Goal: Transaction & Acquisition: Purchase product/service

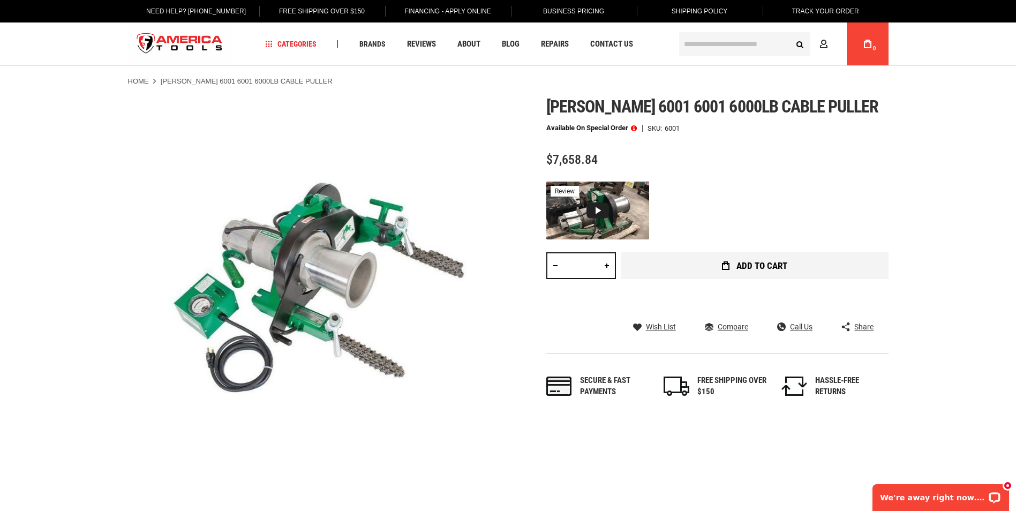
click at [732, 264] on button "Add to Cart" at bounding box center [754, 265] width 267 height 27
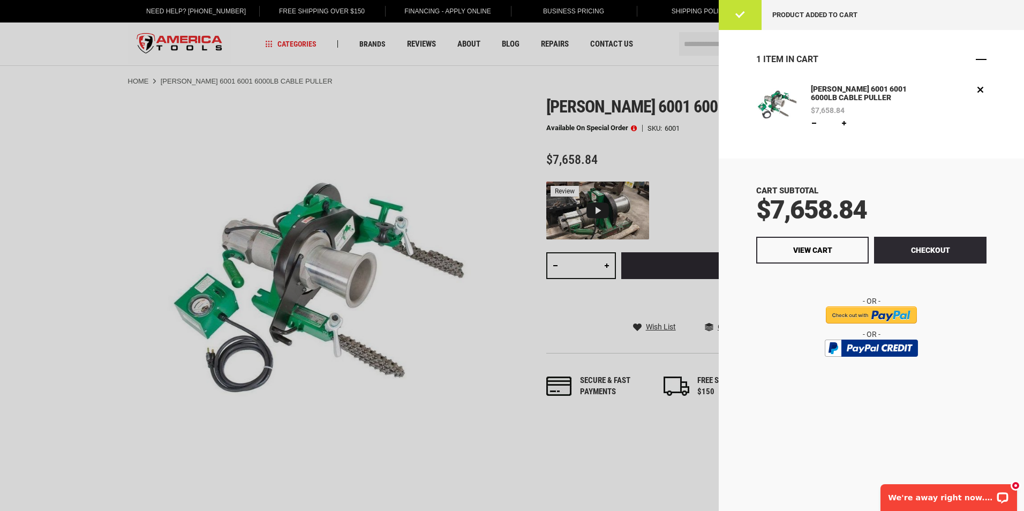
click at [981, 63] on span "Close" at bounding box center [981, 59] width 11 height 11
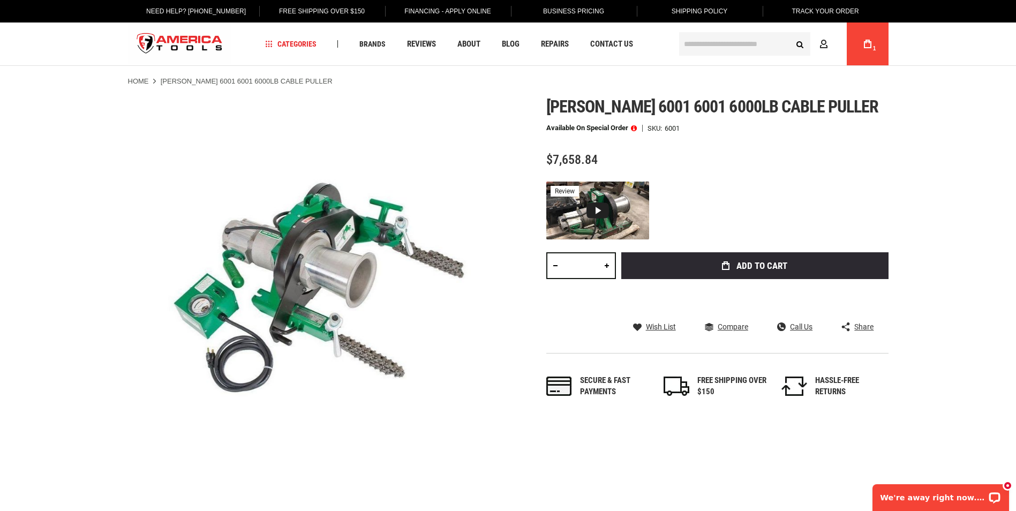
click at [875, 55] on link "My Cart 1" at bounding box center [867, 43] width 20 height 43
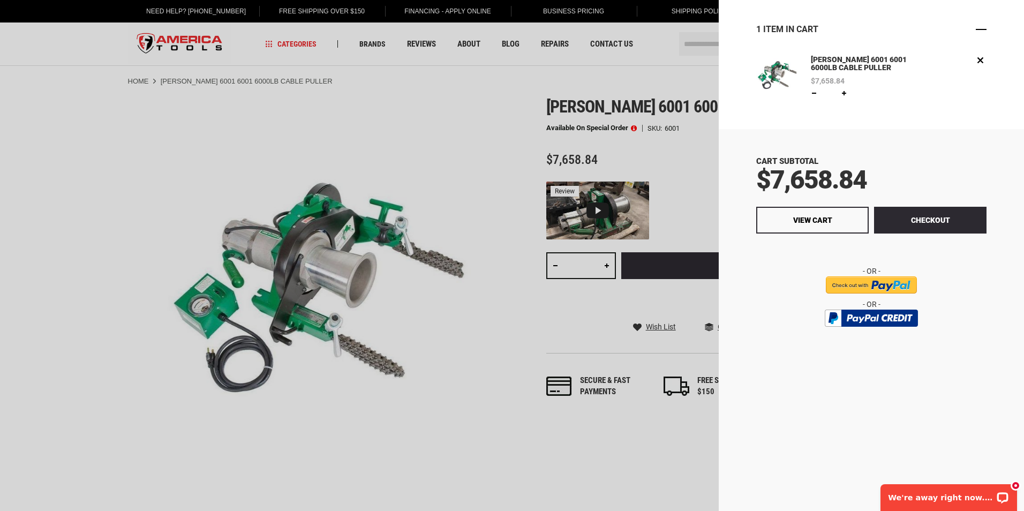
click at [982, 26] on span "Close" at bounding box center [981, 29] width 11 height 11
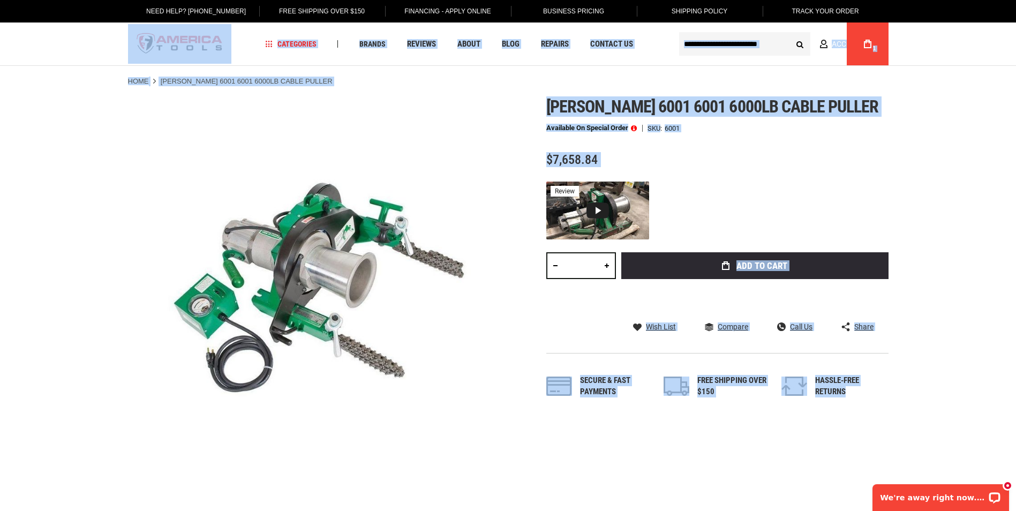
drag, startPoint x: 105, startPoint y: 39, endPoint x: 875, endPoint y: 458, distance: 876.0
click at [868, 187] on div at bounding box center [717, 211] width 342 height 58
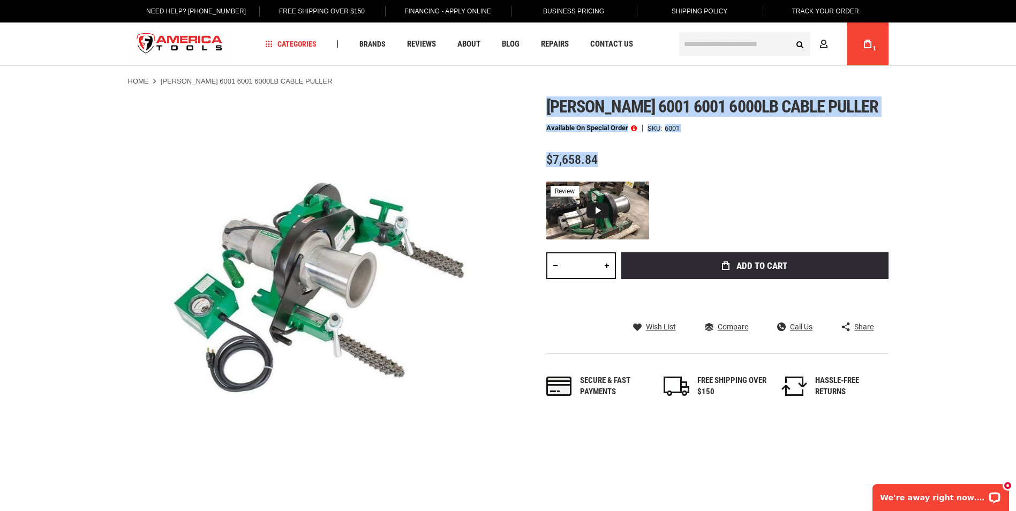
drag, startPoint x: 547, startPoint y: 107, endPoint x: 620, endPoint y: 159, distance: 90.2
click at [620, 159] on div "[PERSON_NAME] 6001 6001 6000lb cable puller Available on Special Order SKU 6001…" at bounding box center [717, 258] width 342 height 322
copy div "[PERSON_NAME] 6001 6001 6000lb cable puller Available on Special Order SKU 6001…"
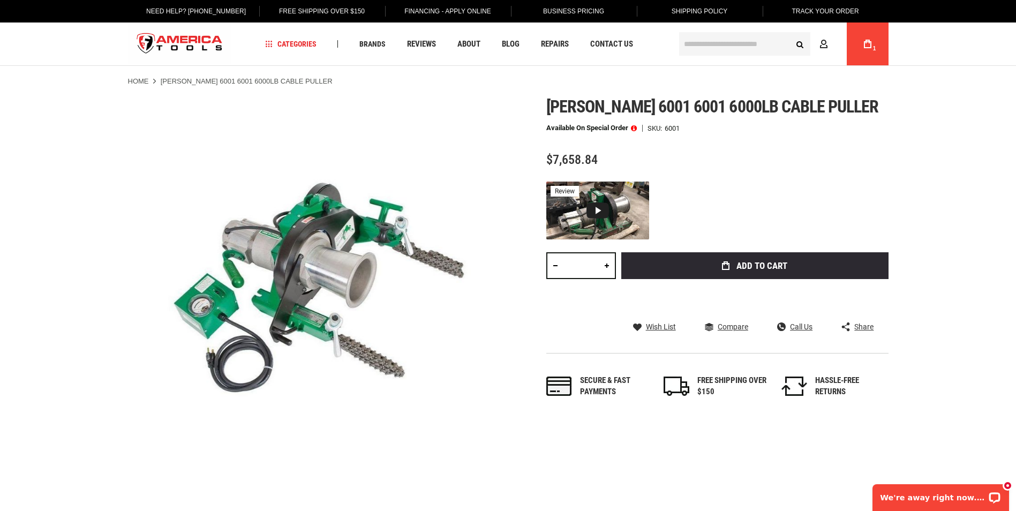
click at [711, 168] on div "[PERSON_NAME] 6001 6001 6000lb cable puller Available on Special Order SKU 6001…" at bounding box center [717, 258] width 342 height 322
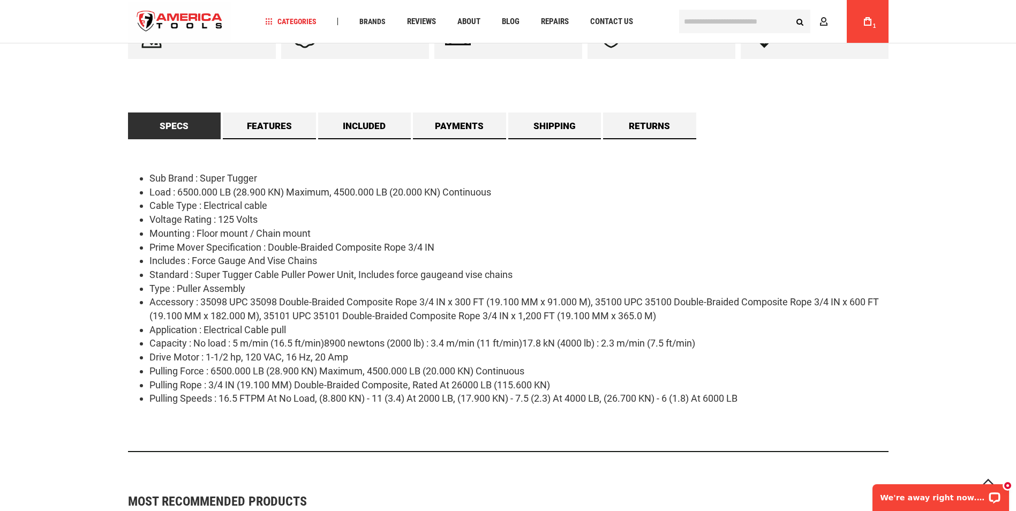
scroll to position [535, 0]
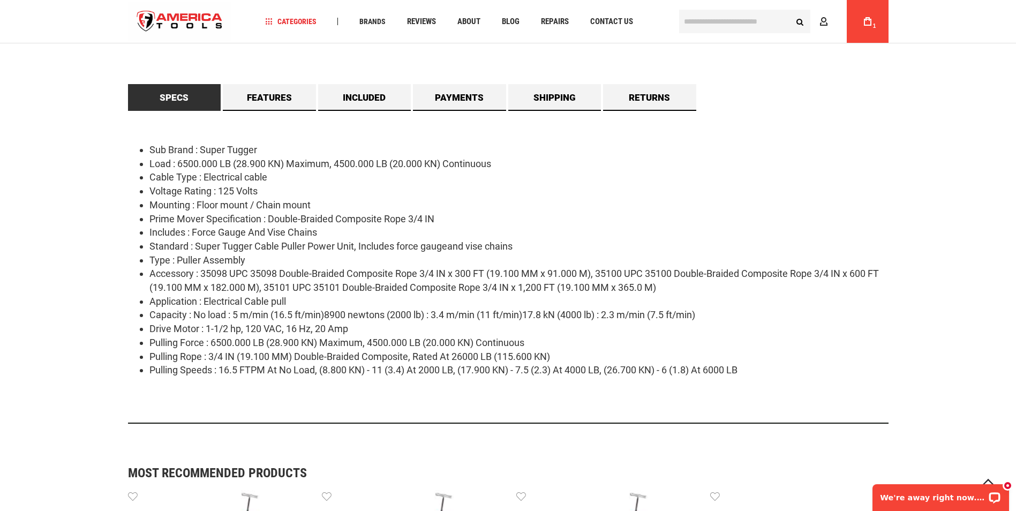
click at [138, 148] on ul "Sub Brand : Super Tugger Load : 6500.000 LB (28.900 KN) Maximum, 4500.000 LB (2…" at bounding box center [508, 260] width 760 height 234
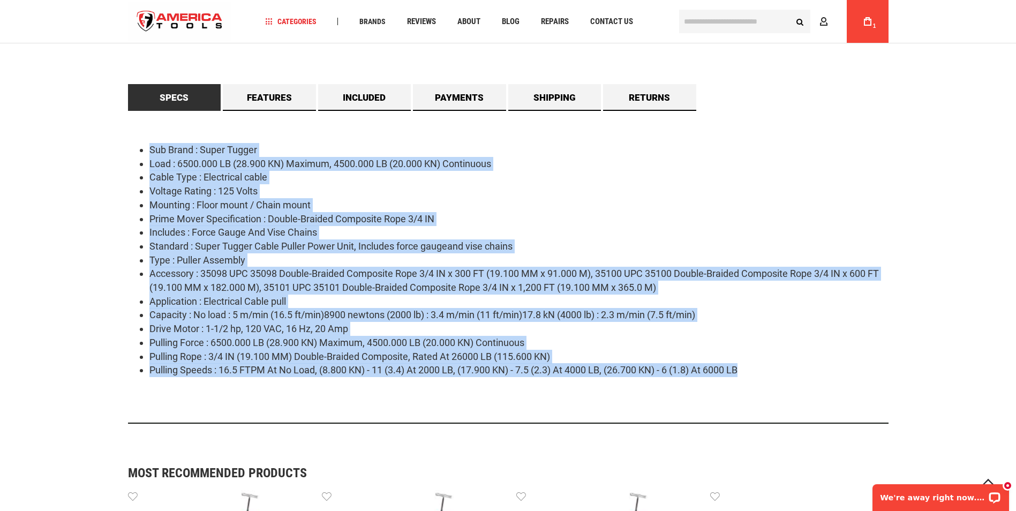
drag, startPoint x: 149, startPoint y: 145, endPoint x: 776, endPoint y: 364, distance: 663.7
click at [776, 364] on ul "Sub Brand : Super Tugger Load : 6500.000 LB (28.900 KN) Maximum, 4500.000 LB (2…" at bounding box center [508, 260] width 760 height 234
drag, startPoint x: 776, startPoint y: 364, endPoint x: 739, endPoint y: 367, distance: 37.1
copy ul "Sub Brand : Super Tugger Load : 6500.000 LB (28.900 KN) Maximum, 4500.000 LB (2…"
